Goal: Information Seeking & Learning: Check status

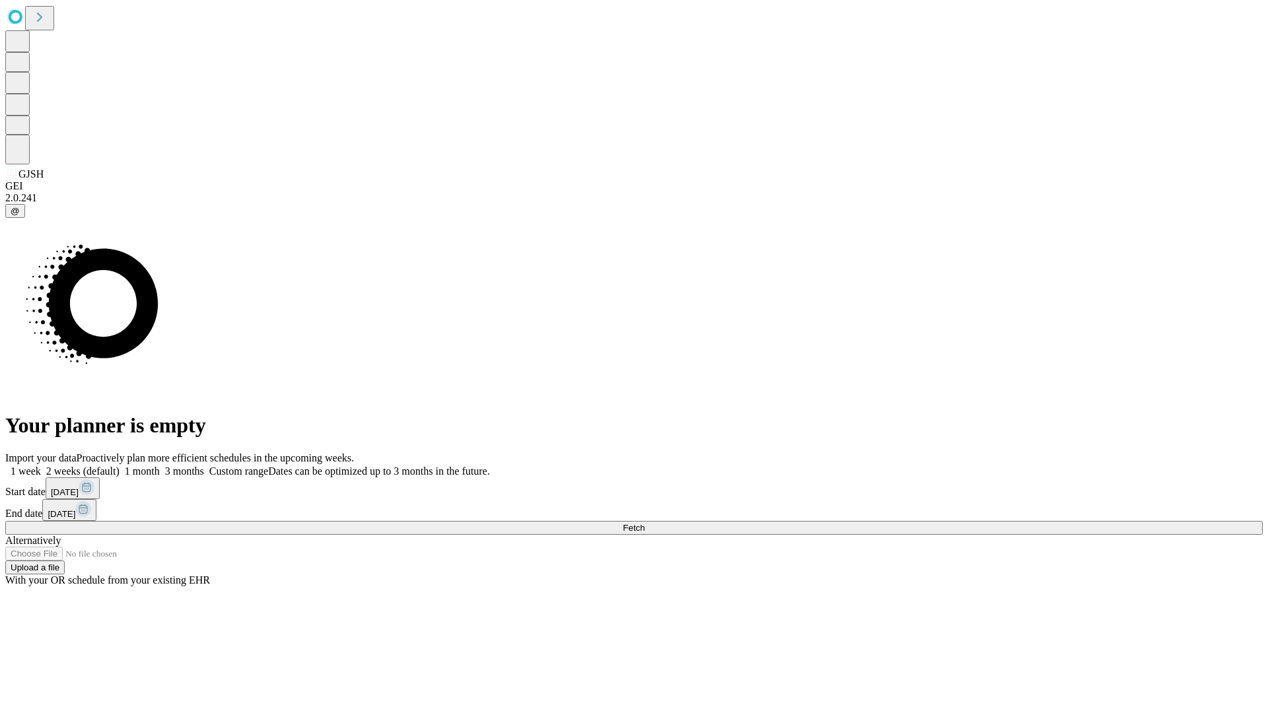
click at [644, 523] on span "Fetch" at bounding box center [634, 528] width 22 height 10
